Goal: Task Accomplishment & Management: Use online tool/utility

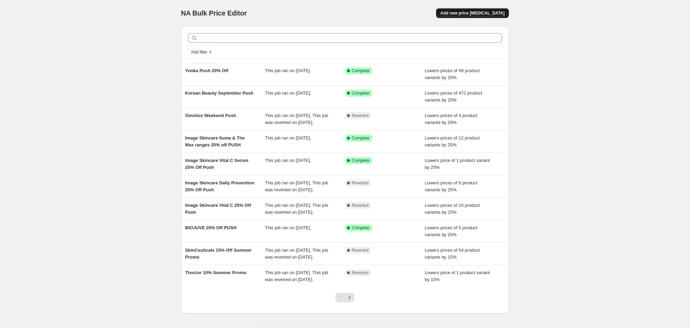
click at [487, 16] on span "Add new price [MEDICAL_DATA]" at bounding box center [472, 13] width 64 height 6
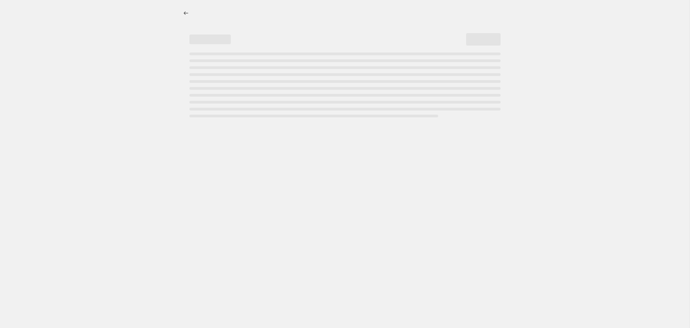
select select "percentage"
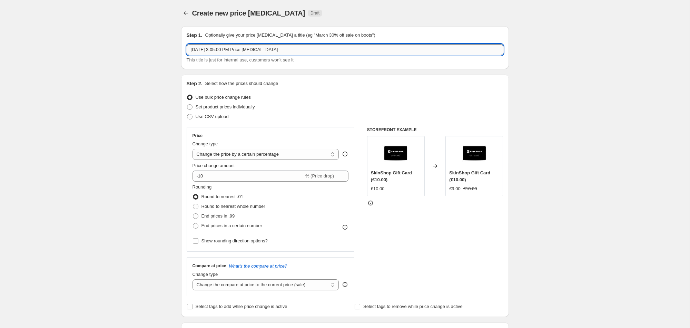
click at [292, 48] on input "[DATE] 3:05:00 PM Price [MEDICAL_DATA]" at bounding box center [345, 49] width 317 height 11
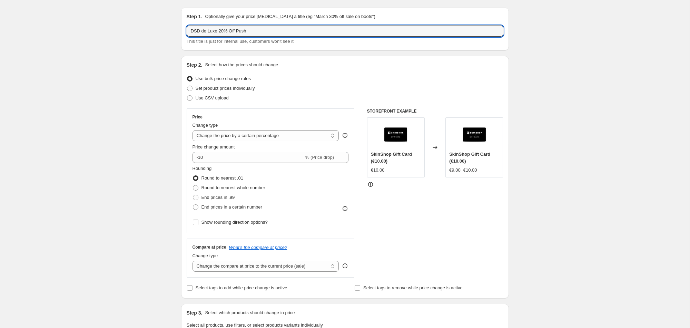
scroll to position [19, 0]
type input "DSD de Luxe 20% Off Push"
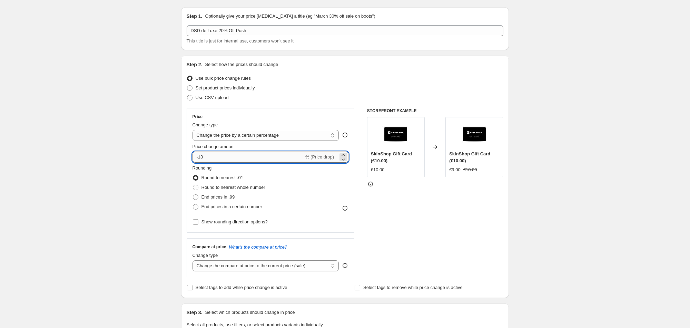
click at [225, 155] on input "-13" at bounding box center [248, 157] width 111 height 11
type input "-1"
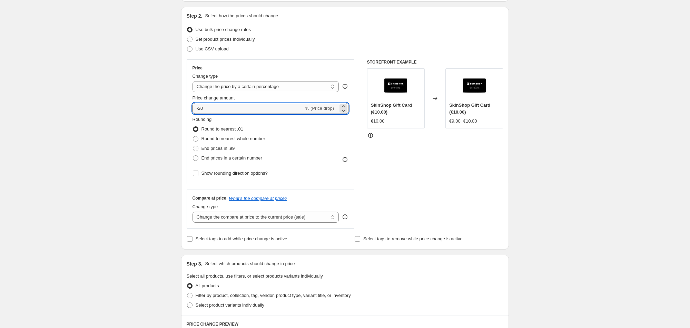
scroll to position [79, 0]
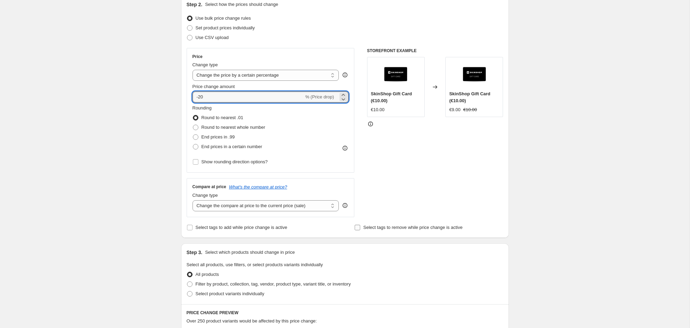
type input "-20"
click at [355, 228] on input "Select tags to remove while price change is active" at bounding box center [358, 228] width 6 height 6
checkbox input "true"
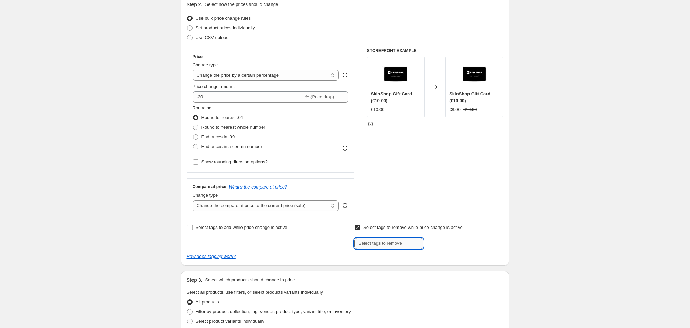
click at [373, 241] on input "text" at bounding box center [388, 243] width 69 height 11
type input "Smile Rewards"
click at [462, 241] on span "Smile Reward..." at bounding box center [454, 242] width 31 height 5
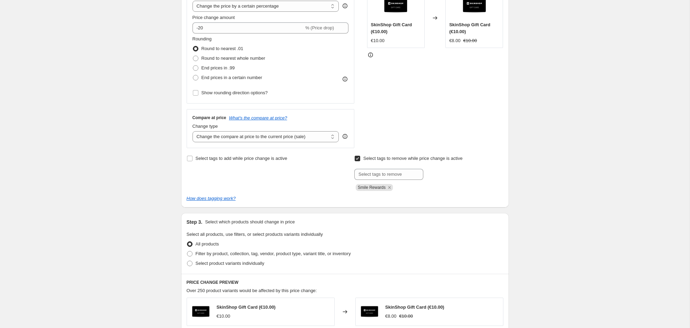
scroll to position [148, 0]
click at [200, 253] on span "Filter by product, collection, tag, vendor, product type, variant title, or inv…" at bounding box center [273, 253] width 155 height 5
click at [187, 252] on input "Filter by product, collection, tag, vendor, product type, variant title, or inv…" at bounding box center [187, 251] width 0 height 0
radio input "true"
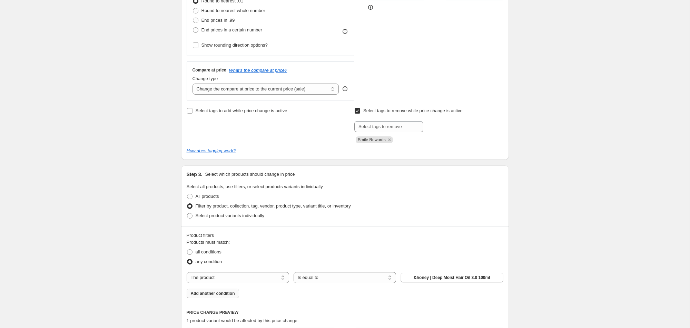
scroll to position [202, 0]
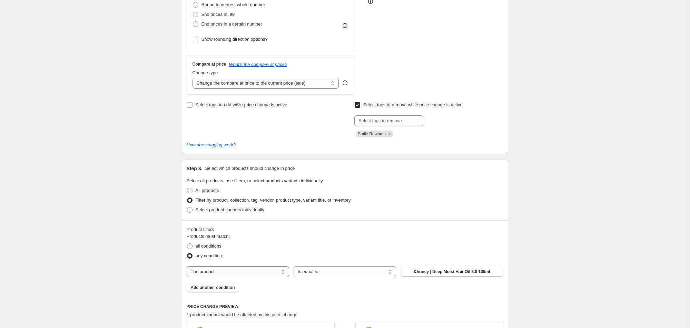
click at [215, 271] on select "The product The product's collection The product's tag The product's vendor The…" at bounding box center [238, 271] width 103 height 11
select select "collection"
click at [449, 271] on span "Advanced Nutrition Progamme Skin Accumax" at bounding box center [452, 272] width 90 height 6
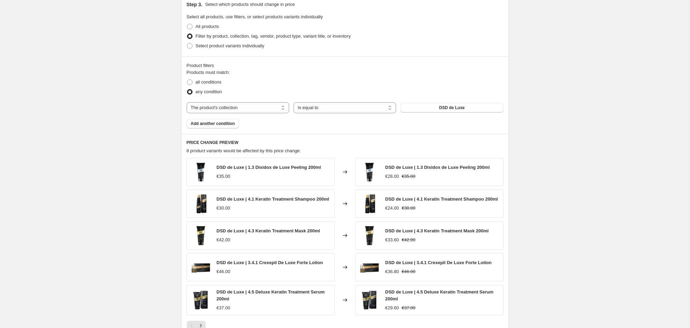
scroll to position [378, 0]
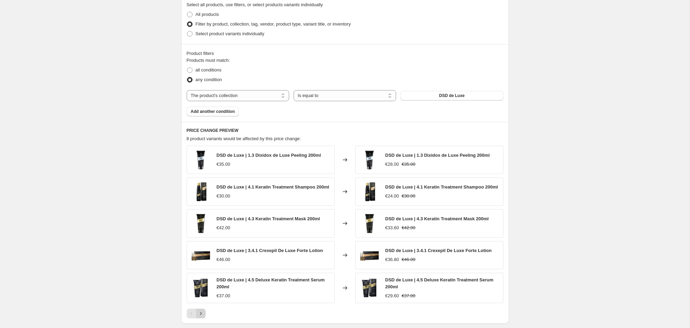
click at [199, 315] on icon "Next" at bounding box center [200, 313] width 7 height 7
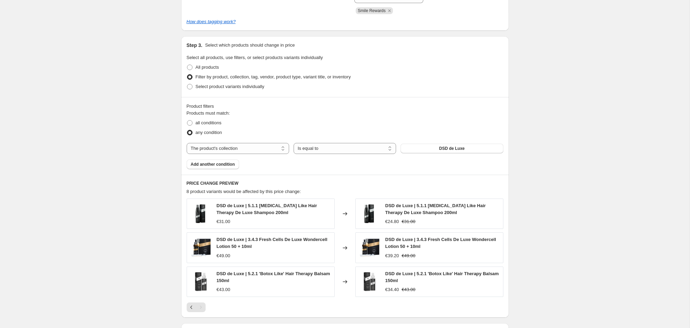
scroll to position [421, 0]
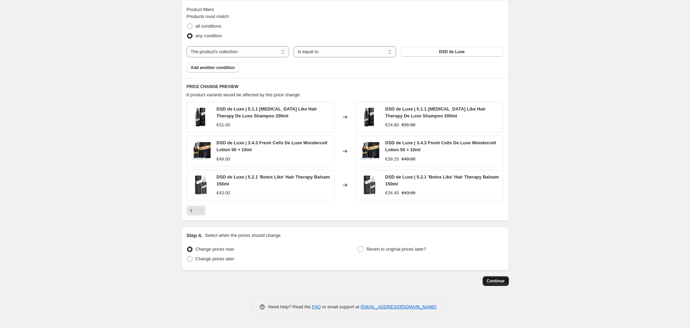
click at [500, 280] on span "Continue" at bounding box center [496, 281] width 18 height 6
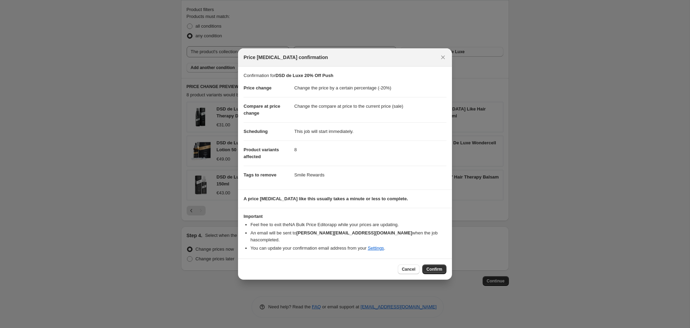
drag, startPoint x: 443, startPoint y: 59, endPoint x: 430, endPoint y: 67, distance: 14.6
click at [443, 59] on icon "Close" at bounding box center [443, 57] width 7 height 7
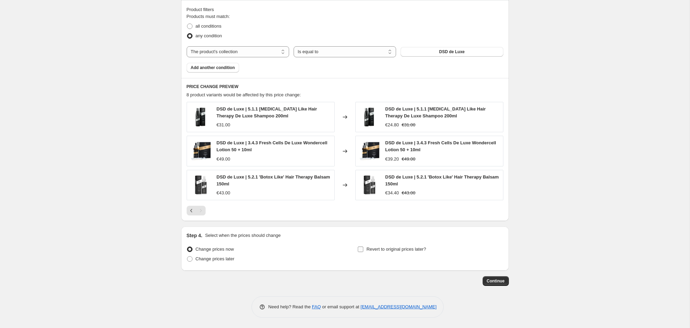
click at [361, 247] on input "Revert to original prices later?" at bounding box center [361, 249] width 6 height 6
checkbox input "true"
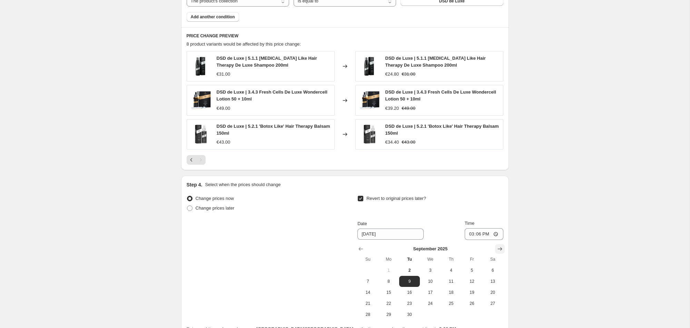
scroll to position [482, 0]
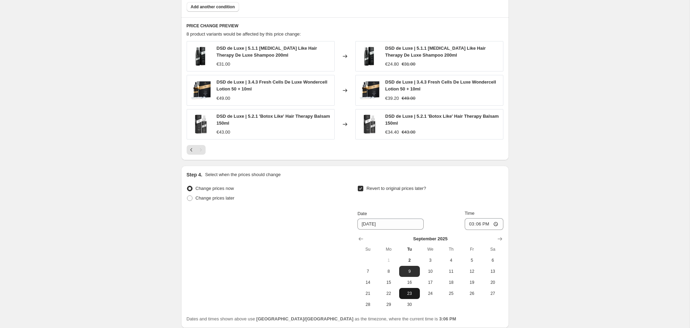
click at [412, 295] on span "23" at bounding box center [409, 294] width 15 height 6
type input "[DATE]"
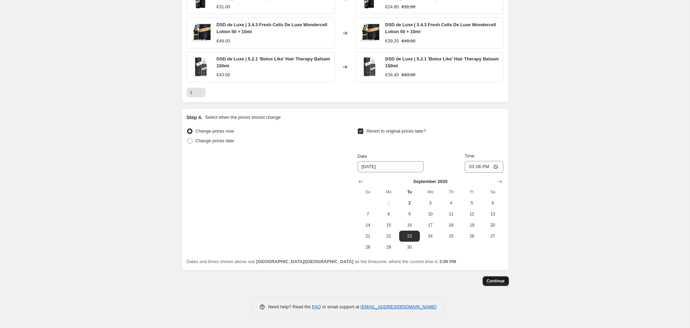
click at [498, 280] on span "Continue" at bounding box center [496, 281] width 18 height 6
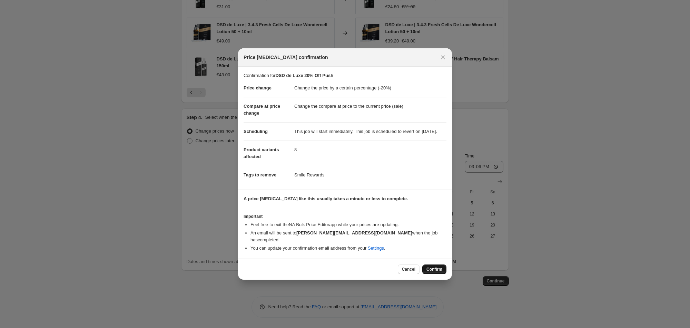
click at [432, 267] on span "Confirm" at bounding box center [435, 269] width 16 height 6
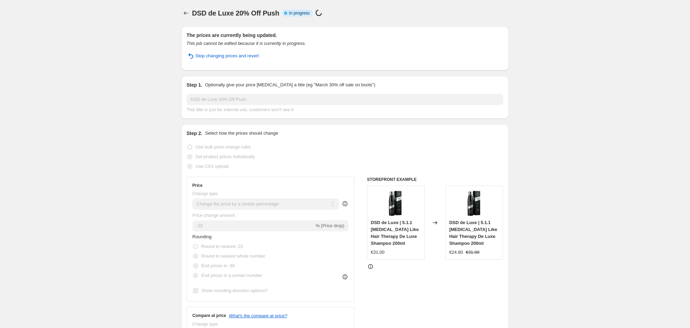
select select "percentage"
select select "collection"
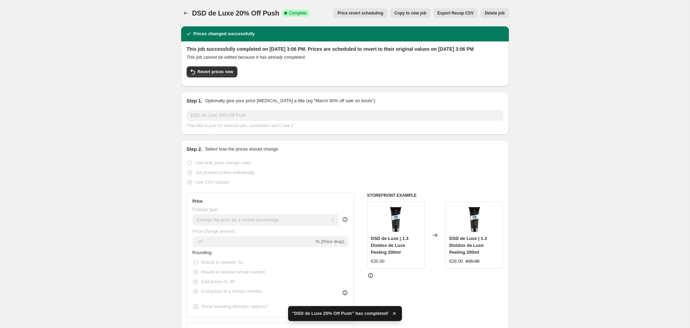
scroll to position [1, 0]
